Goal: Transaction & Acquisition: Purchase product/service

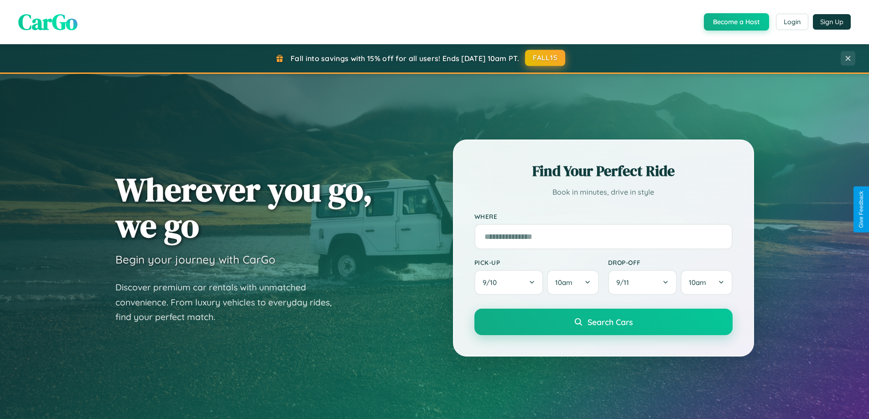
click at [546, 58] on button "FALL15" at bounding box center [545, 58] width 40 height 16
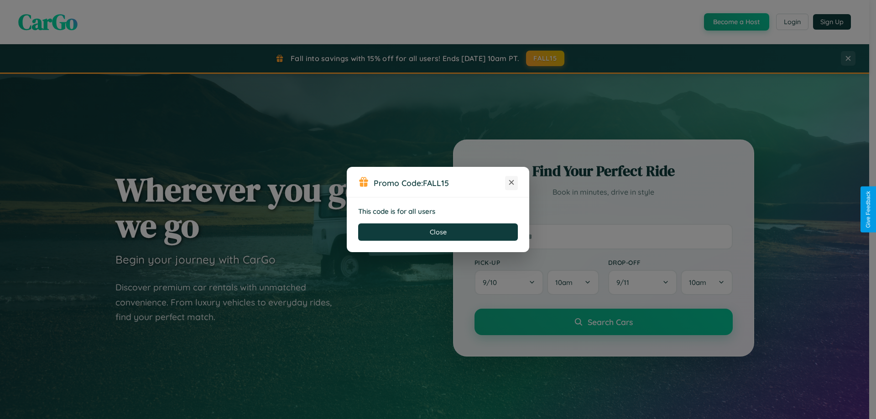
click at [512, 183] on icon at bounding box center [511, 182] width 9 height 9
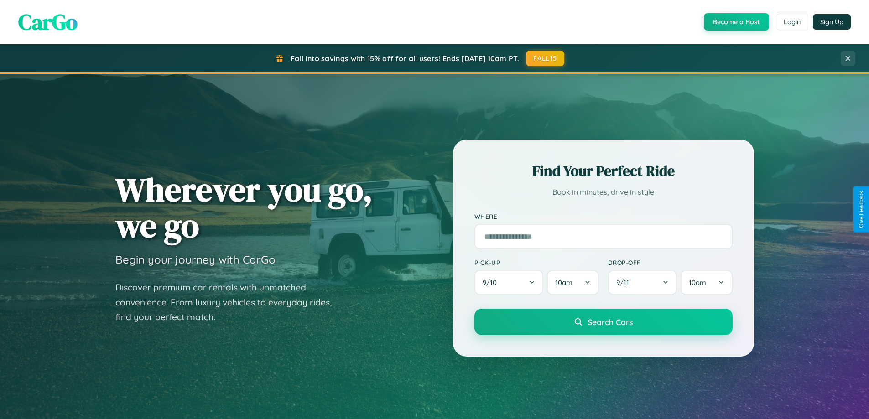
scroll to position [628, 0]
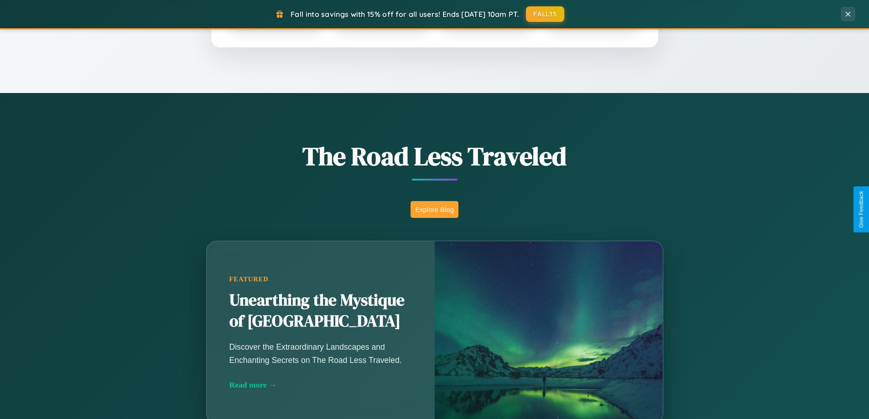
click at [435, 209] on button "Explore Blog" at bounding box center [435, 209] width 48 height 17
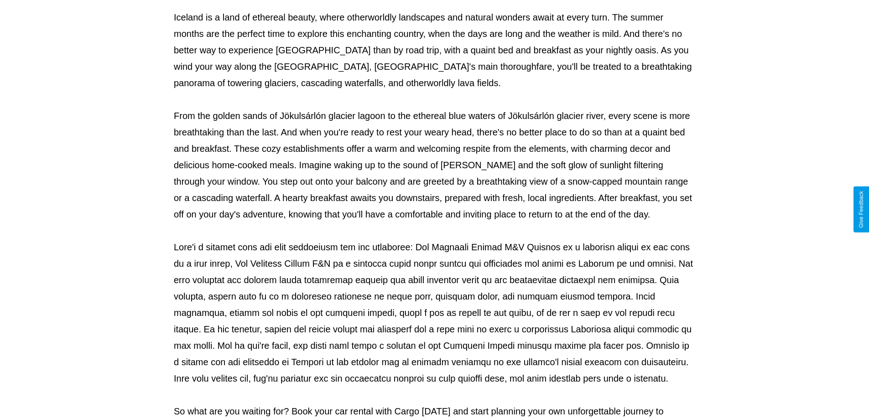
scroll to position [295, 0]
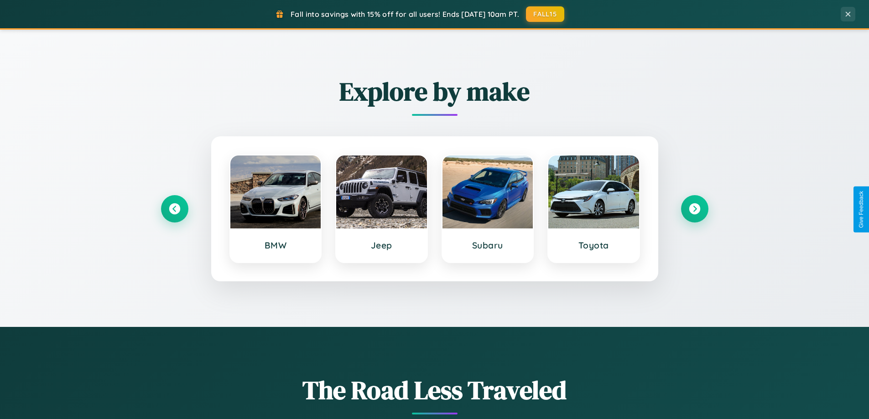
scroll to position [393, 0]
click at [695, 209] on icon at bounding box center [695, 210] width 12 height 12
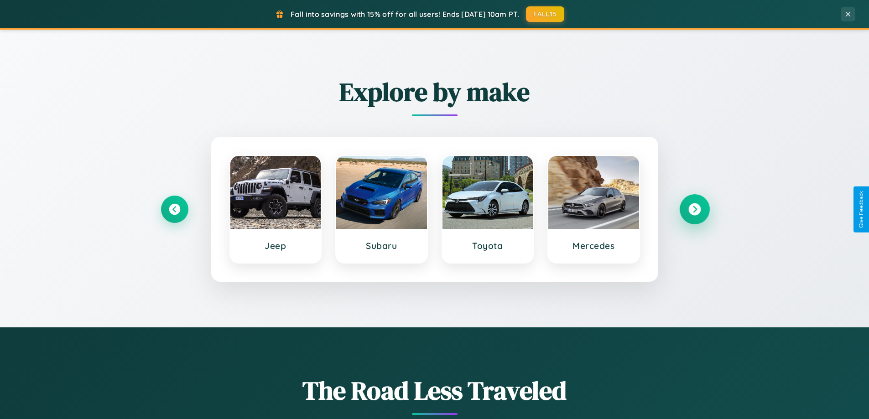
click at [695, 209] on icon at bounding box center [695, 210] width 12 height 12
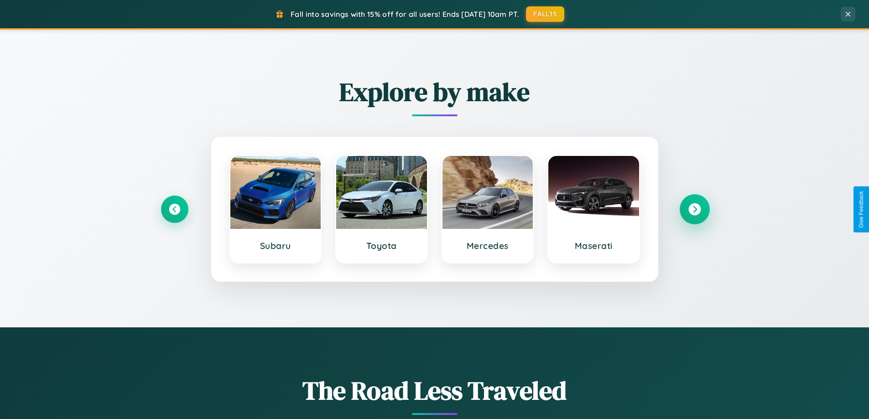
click at [695, 209] on icon at bounding box center [695, 210] width 12 height 12
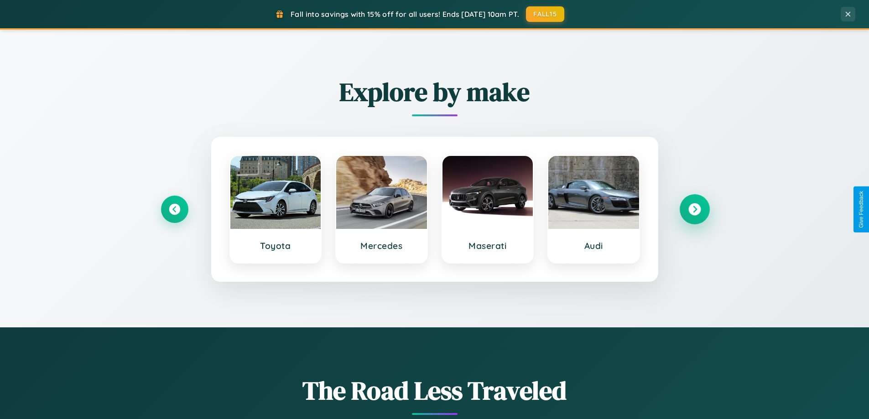
click at [695, 209] on icon at bounding box center [695, 210] width 12 height 12
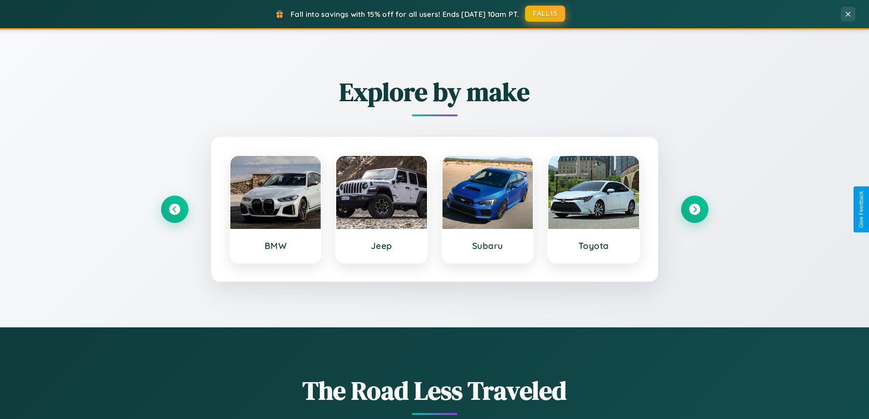
click at [546, 14] on button "FALL15" at bounding box center [545, 13] width 40 height 16
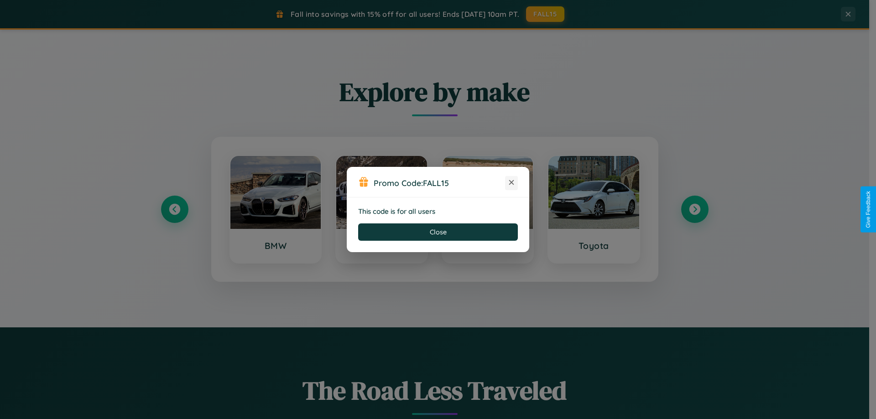
click at [512, 183] on icon at bounding box center [511, 182] width 9 height 9
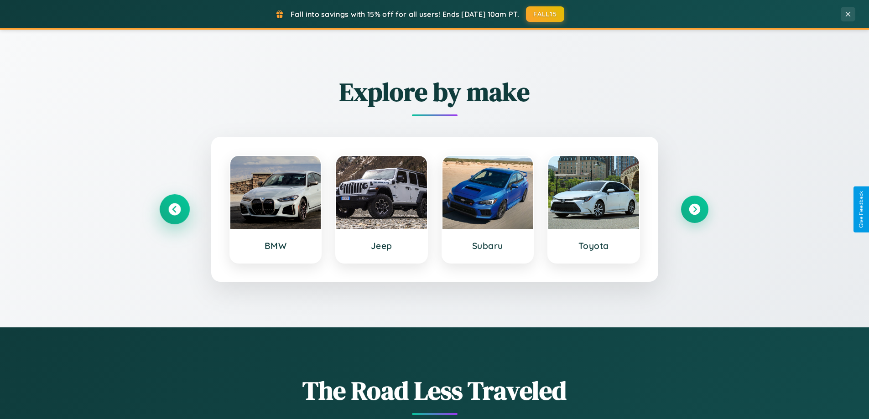
click at [174, 209] on icon at bounding box center [174, 210] width 12 height 12
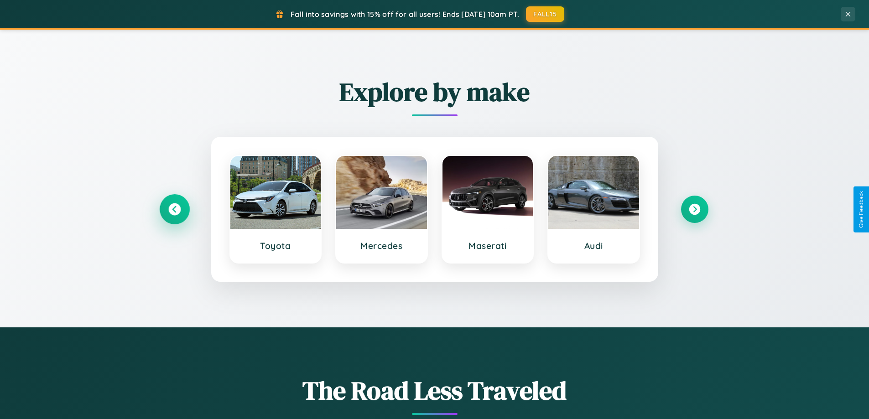
click at [174, 209] on icon at bounding box center [174, 210] width 12 height 12
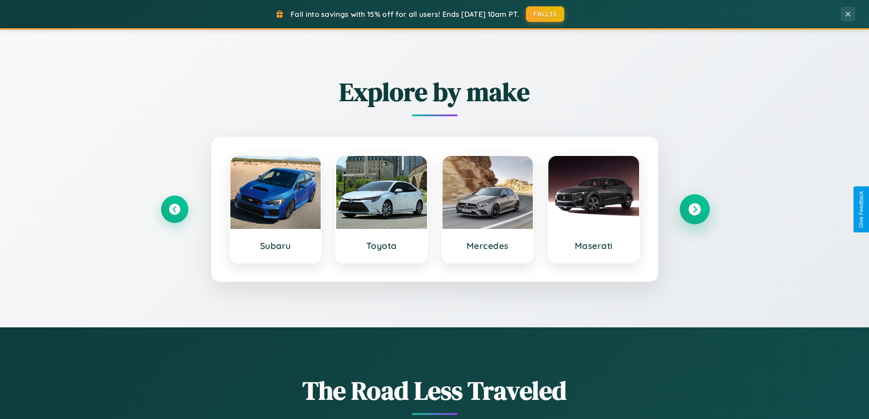
click at [695, 209] on icon at bounding box center [695, 210] width 12 height 12
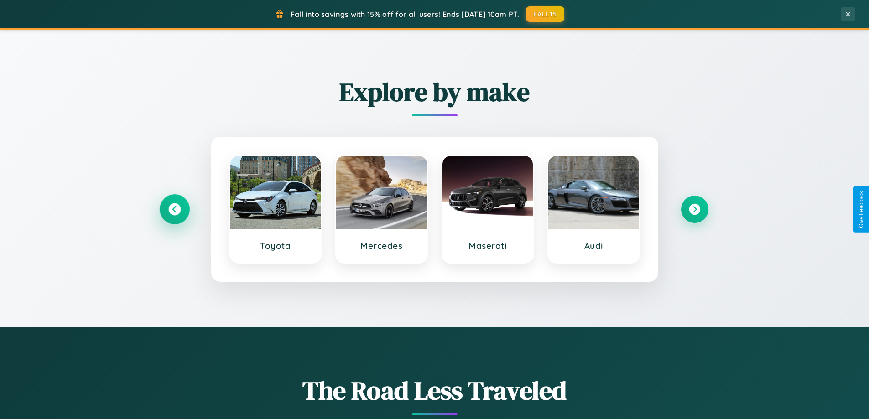
click at [174, 209] on icon at bounding box center [174, 210] width 12 height 12
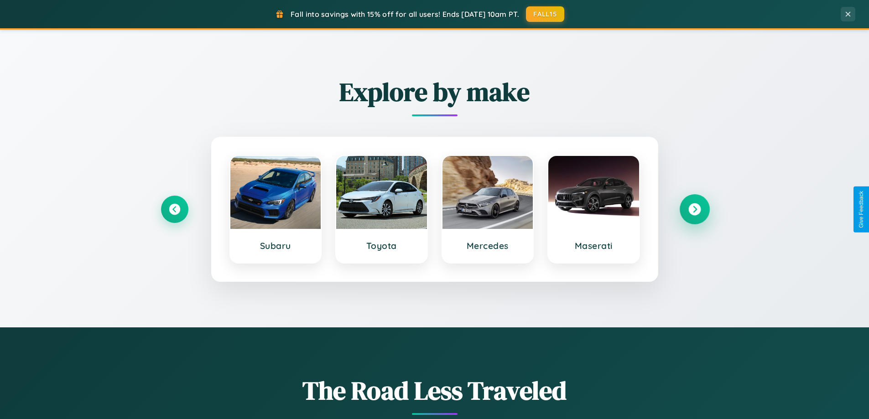
click at [695, 209] on icon at bounding box center [695, 210] width 12 height 12
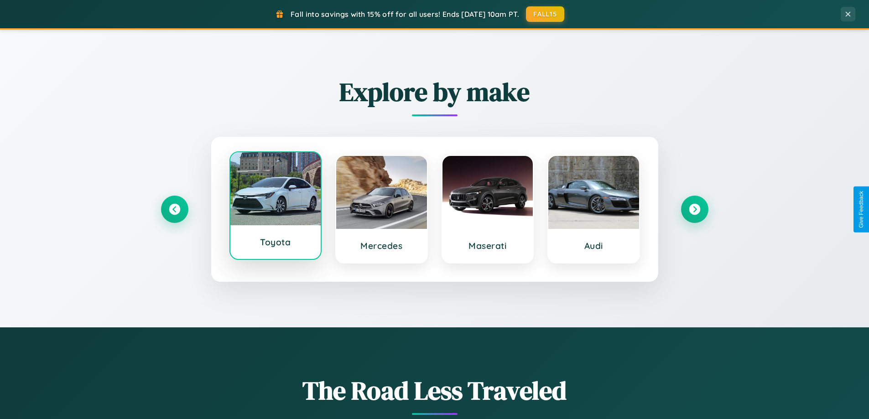
click at [275, 209] on div at bounding box center [275, 188] width 91 height 73
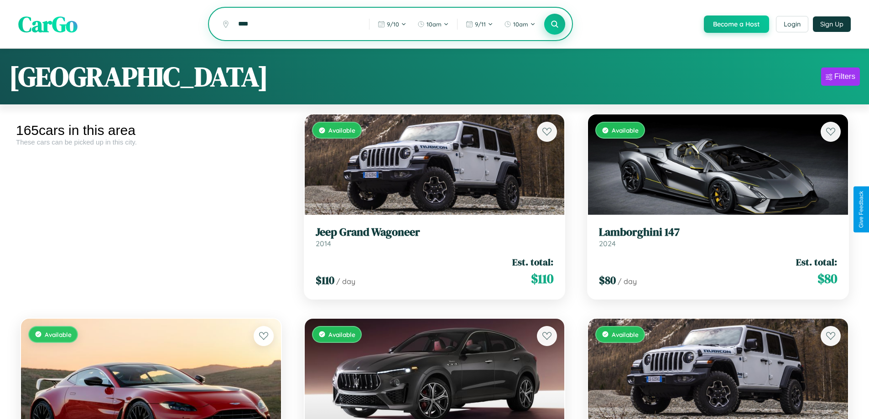
click at [555, 25] on icon at bounding box center [555, 24] width 9 height 9
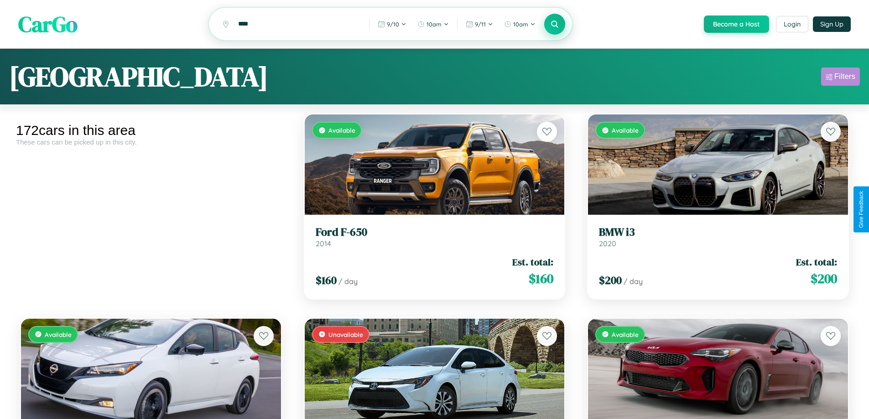
click at [841, 78] on div "Filters" at bounding box center [845, 76] width 21 height 9
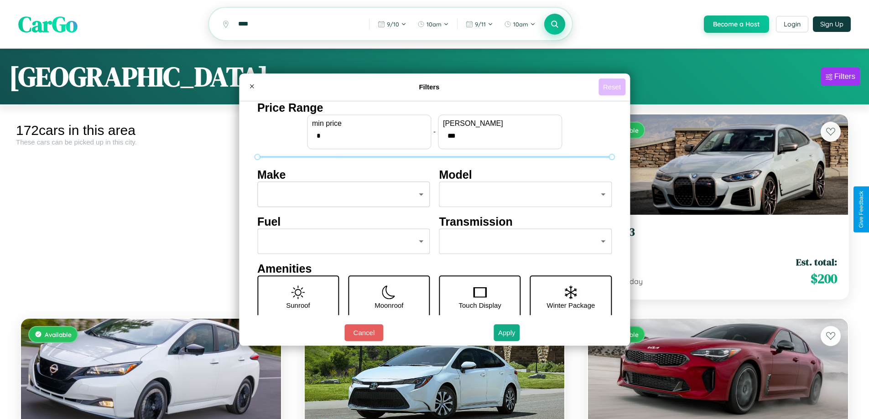
click at [613, 87] on button "Reset" at bounding box center [612, 87] width 27 height 17
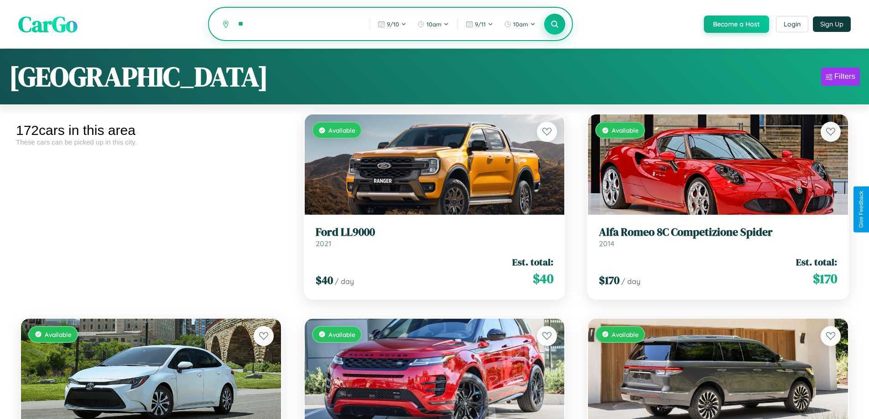
type input "*"
type input "*******"
click at [555, 25] on icon at bounding box center [555, 24] width 9 height 9
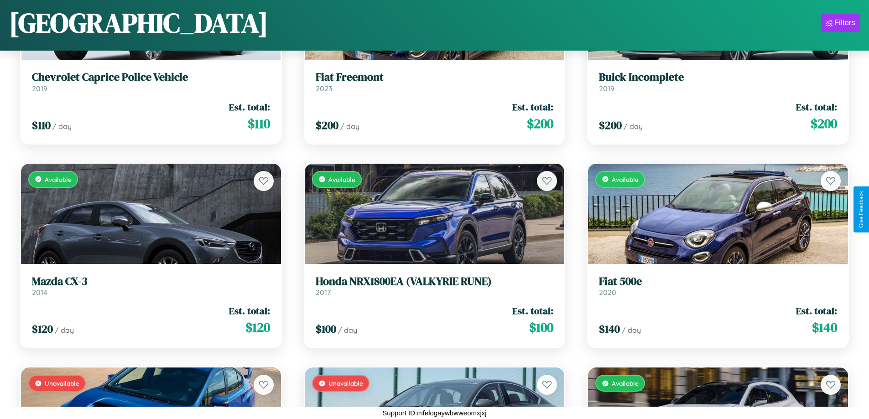
scroll to position [1013, 0]
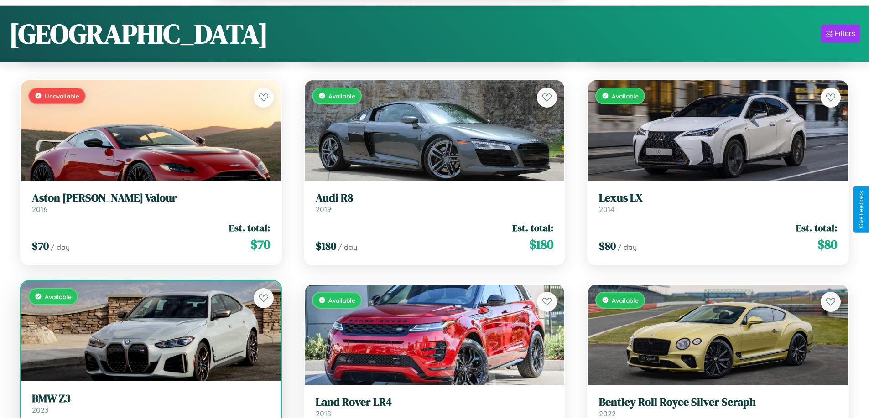
click at [150, 408] on link "BMW Z3 2023" at bounding box center [151, 404] width 238 height 22
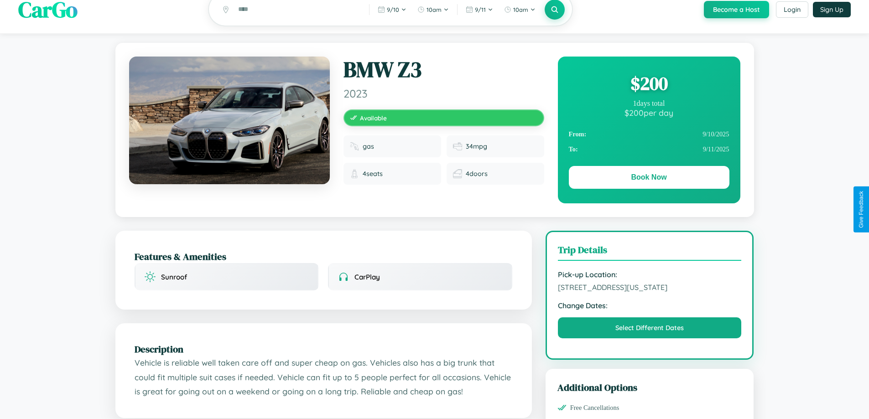
scroll to position [508, 0]
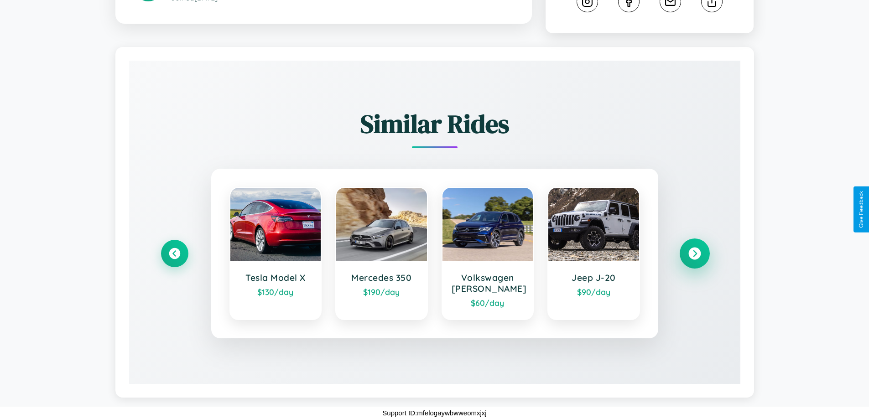
click at [695, 254] on icon at bounding box center [695, 254] width 12 height 12
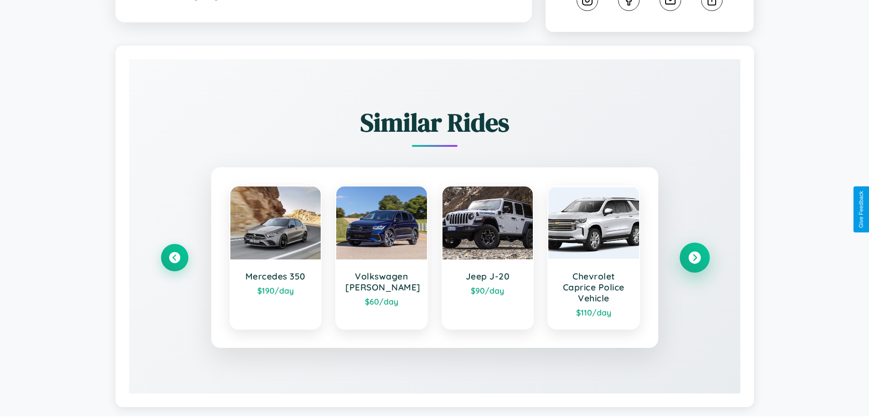
click at [695, 259] on icon at bounding box center [695, 258] width 12 height 12
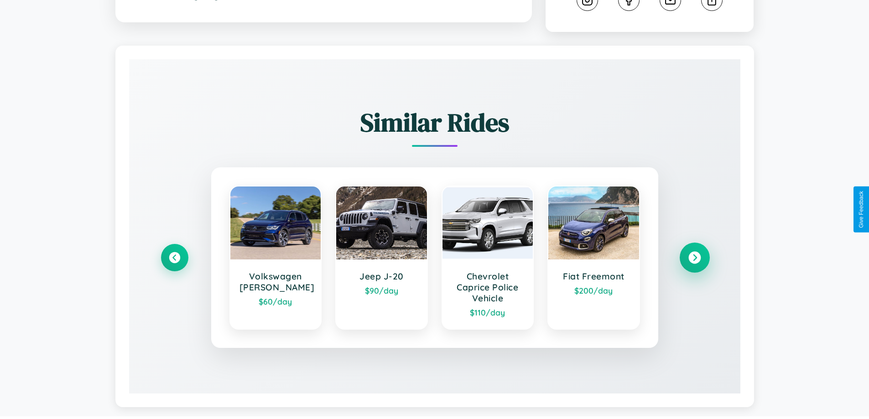
click at [695, 259] on icon at bounding box center [695, 258] width 12 height 12
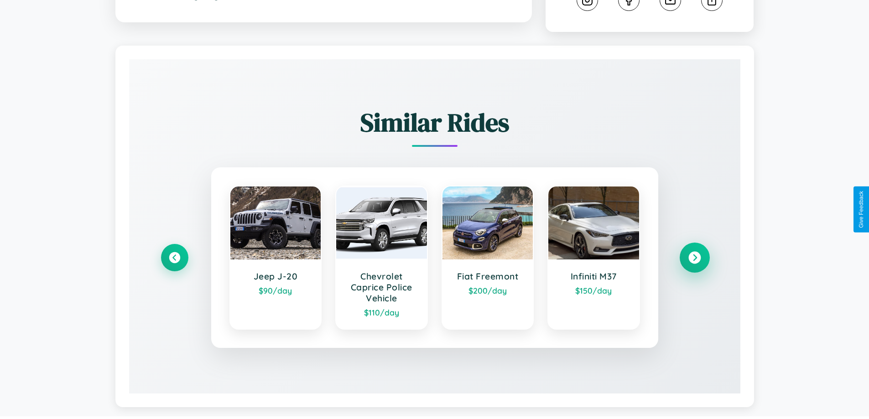
click at [695, 259] on icon at bounding box center [695, 258] width 12 height 12
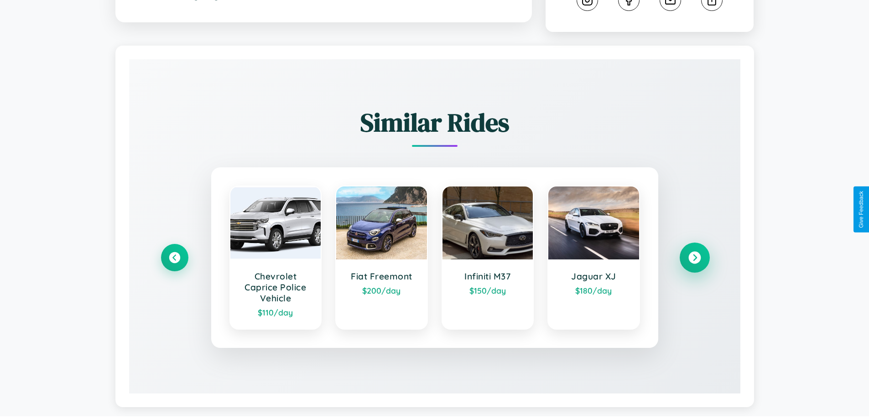
click at [695, 259] on icon at bounding box center [695, 258] width 12 height 12
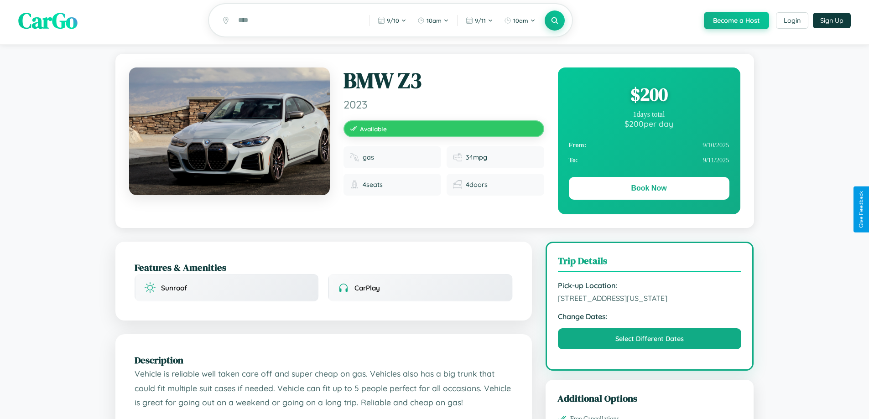
scroll to position [0, 0]
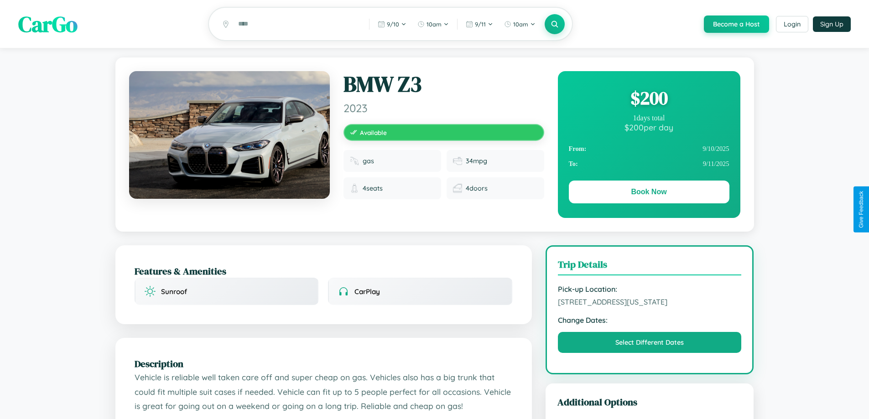
click at [649, 99] on div "$ 200" at bounding box center [649, 98] width 161 height 25
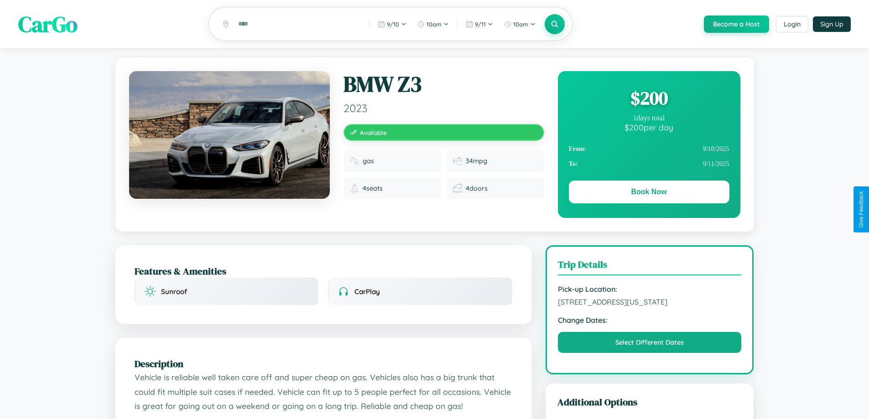
click at [649, 99] on div "$ 200" at bounding box center [649, 98] width 161 height 25
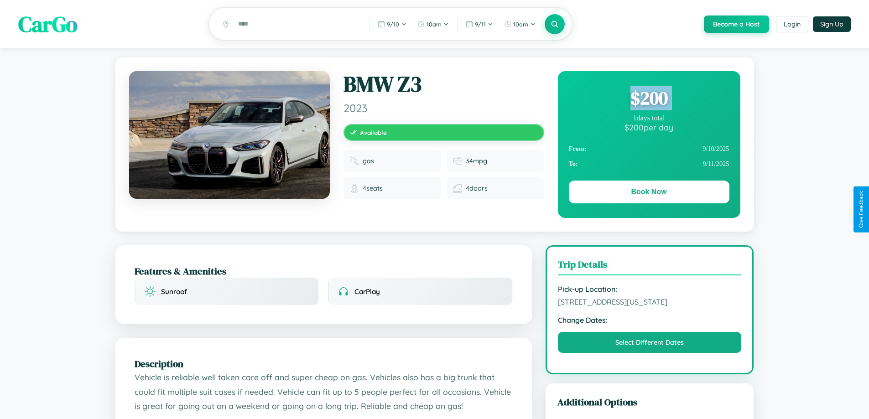
click at [649, 99] on div "$ 200" at bounding box center [649, 98] width 161 height 25
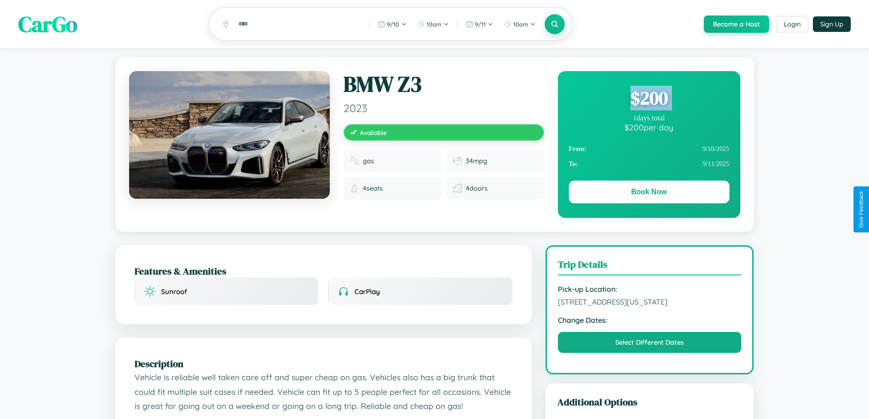
click at [649, 99] on div "$ 200" at bounding box center [649, 98] width 161 height 25
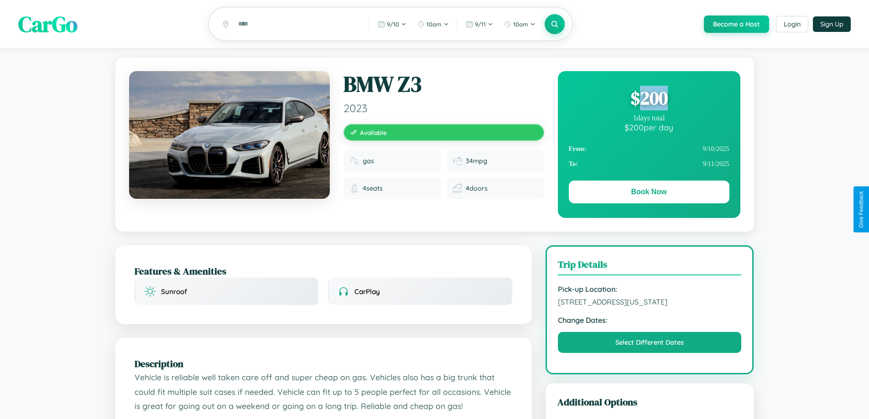
click at [649, 99] on div "$ 200" at bounding box center [649, 98] width 161 height 25
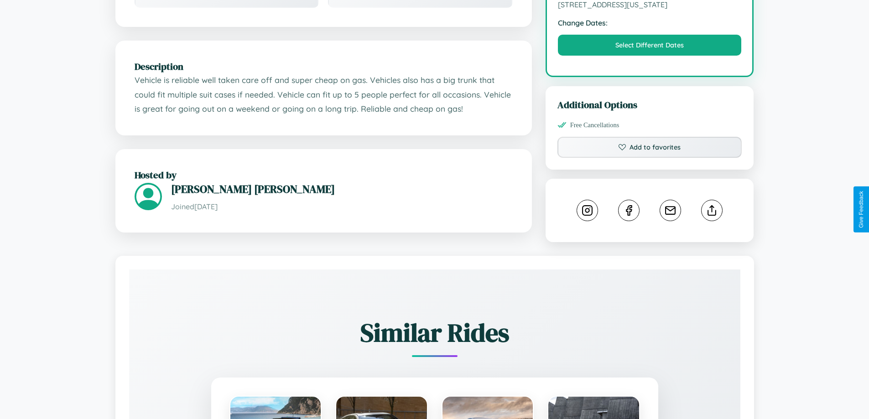
scroll to position [300, 0]
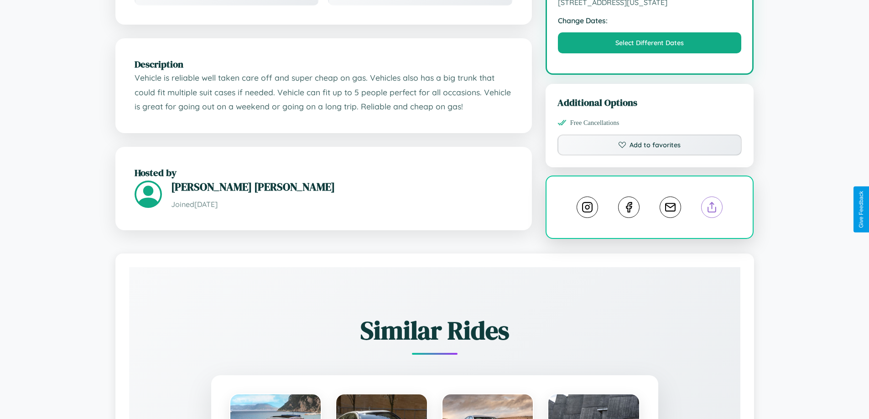
click at [712, 209] on line at bounding box center [712, 206] width 0 height 6
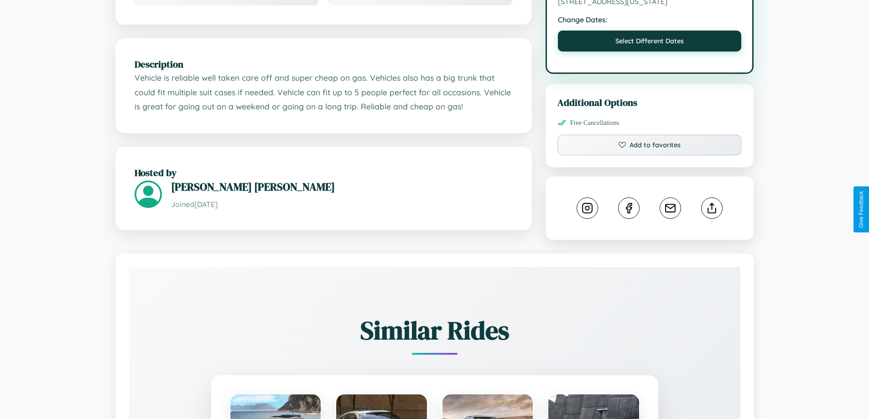
click at [650, 42] on button "Select Different Dates" at bounding box center [650, 41] width 184 height 21
select select "*"
select select "****"
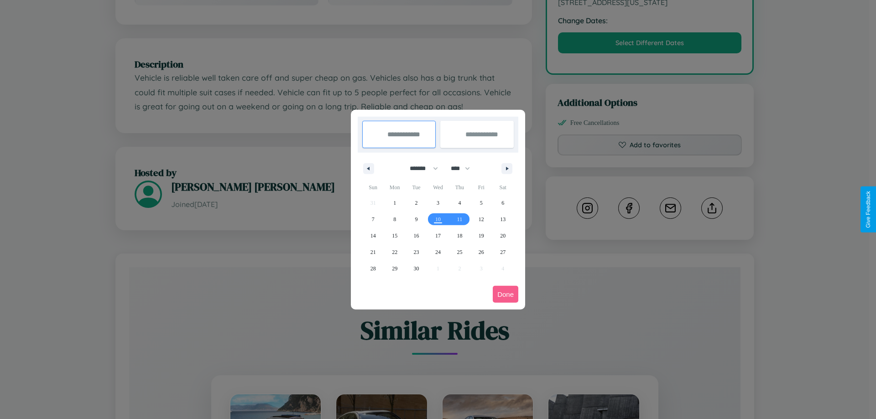
click at [420, 168] on select "******* ******** ***** ***** *** **** **** ****** ********* ******* ******** **…" at bounding box center [422, 168] width 39 height 15
select select "**"
click at [438, 268] on span "31" at bounding box center [437, 269] width 5 height 16
type input "**********"
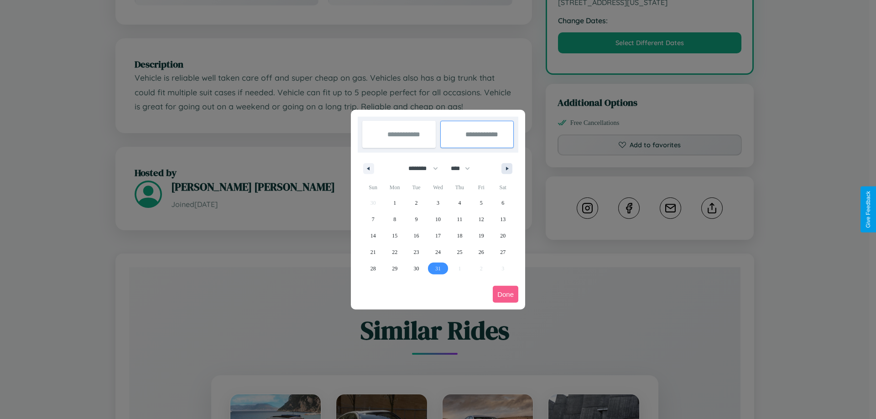
click at [507, 168] on icon "button" at bounding box center [509, 169] width 5 height 4
select select "*"
select select "****"
click at [373, 219] on span "4" at bounding box center [373, 219] width 3 height 16
type input "**********"
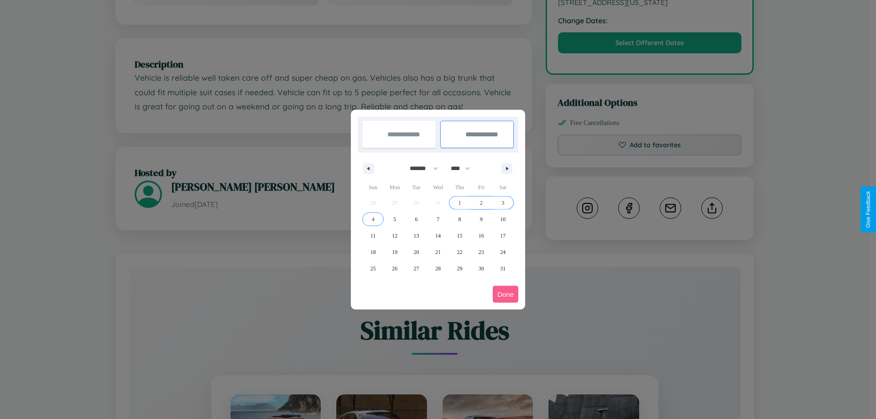
select select "**"
select select "****"
click at [506, 294] on button "Done" at bounding box center [506, 294] width 26 height 17
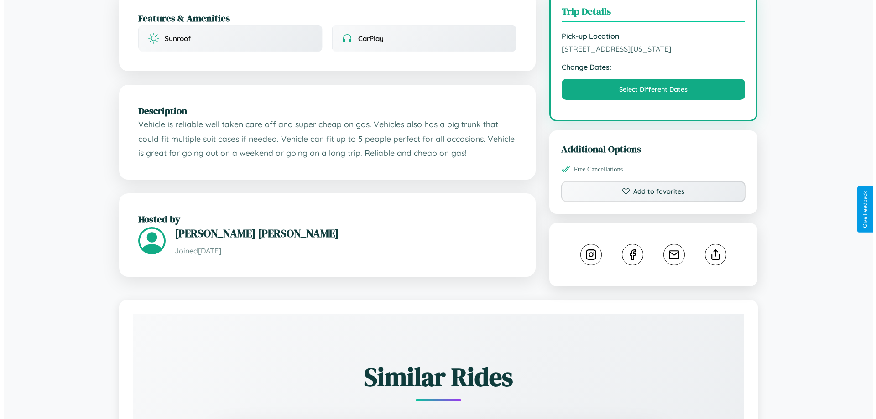
scroll to position [0, 0]
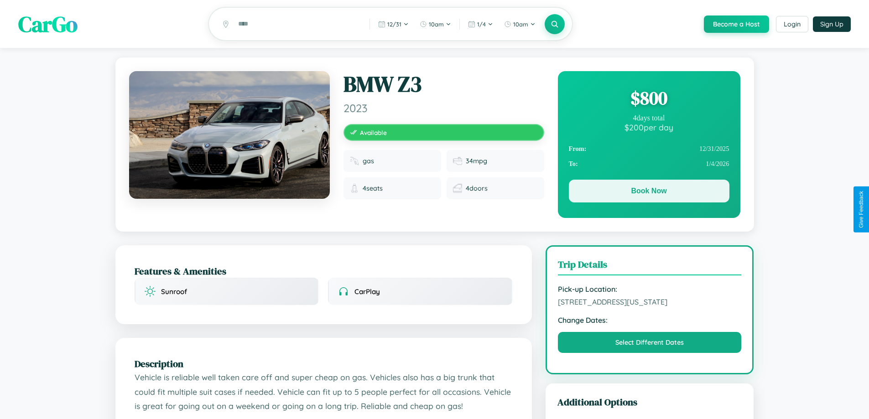
click at [649, 193] on button "Book Now" at bounding box center [649, 191] width 161 height 23
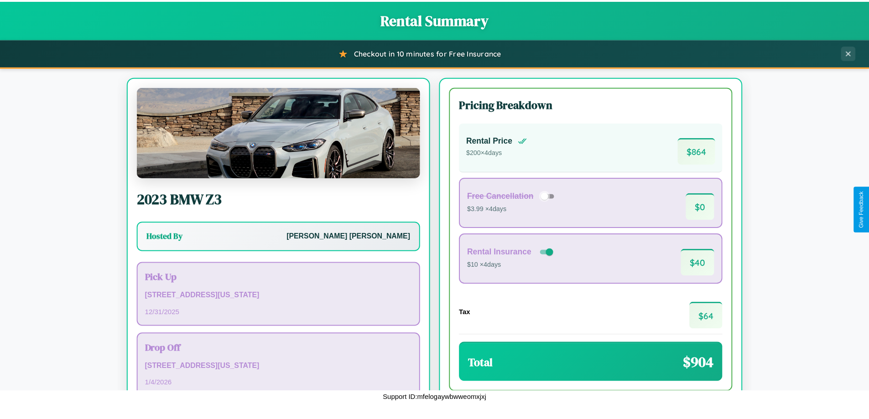
scroll to position [63, 0]
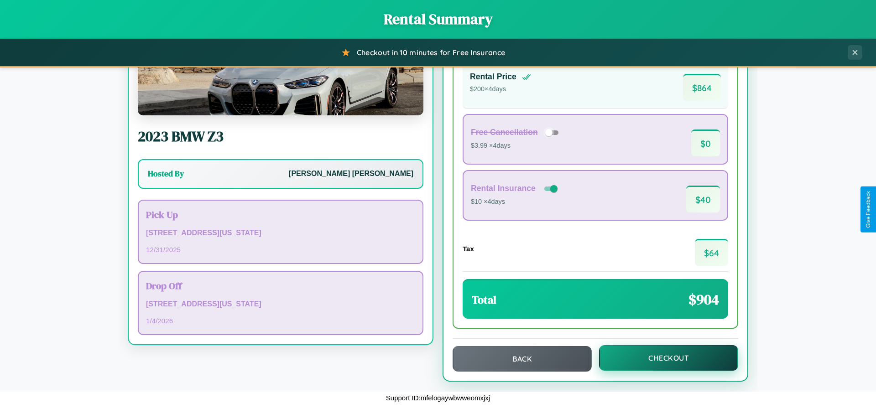
click at [663, 358] on button "Checkout" at bounding box center [668, 359] width 139 height 26
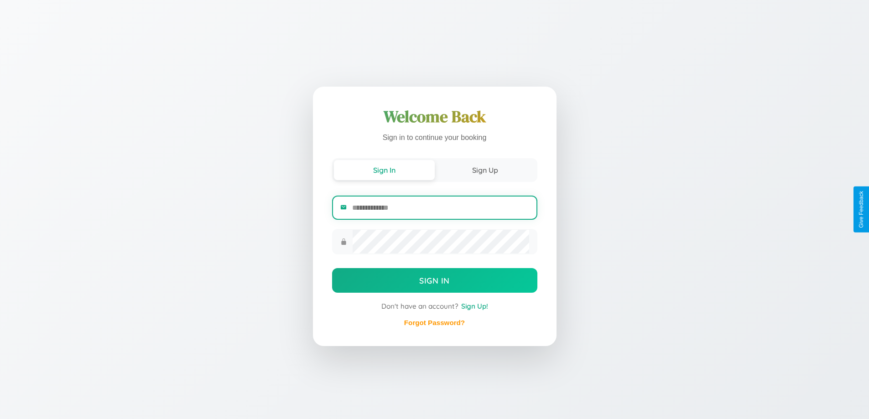
click at [440, 208] on input "email" at bounding box center [440, 208] width 177 height 22
type input "**********"
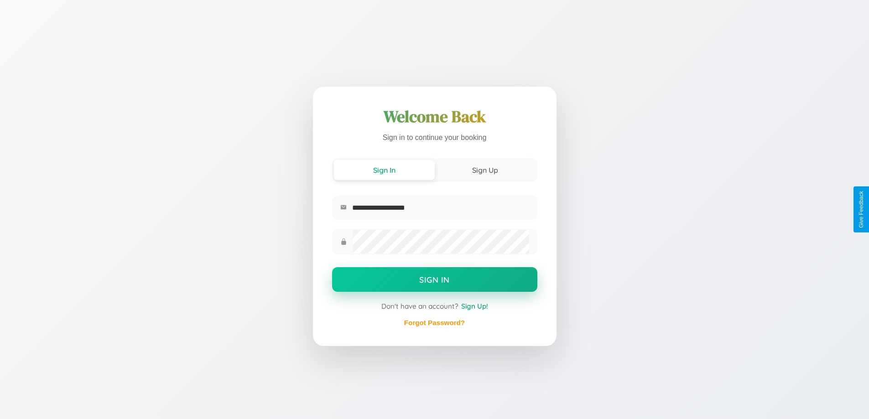
click at [435, 281] on button "Sign In" at bounding box center [434, 279] width 205 height 25
